Goal: Information Seeking & Learning: Learn about a topic

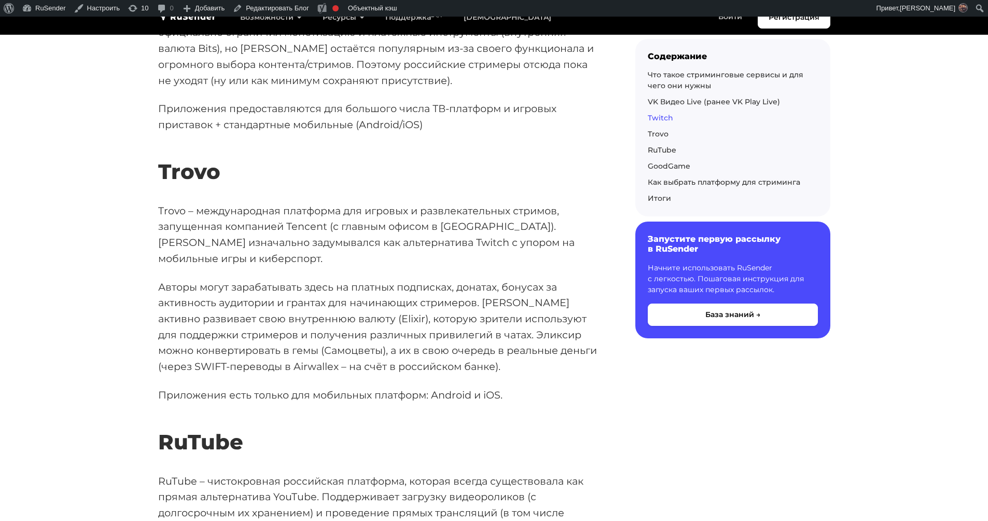
scroll to position [1504, 0]
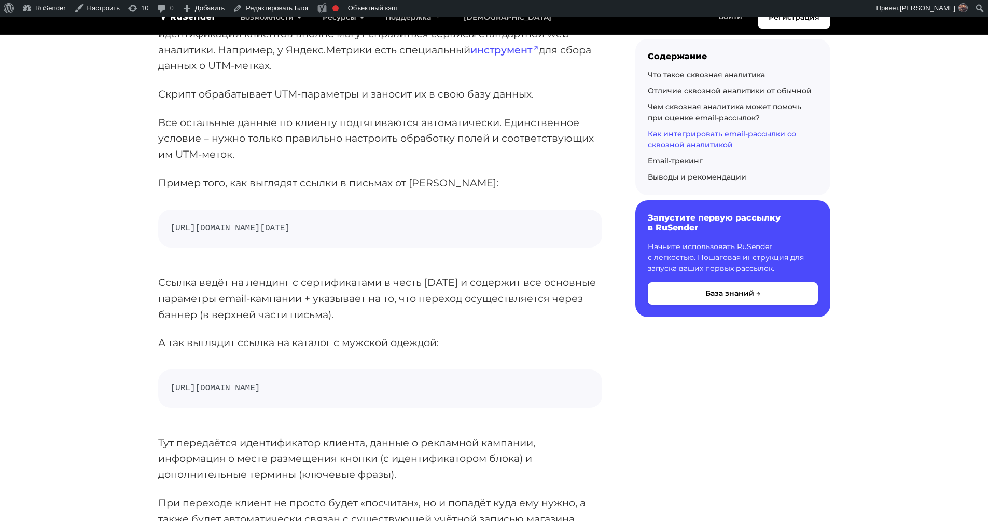
scroll to position [3059, 0]
